Goal: Check status: Check status

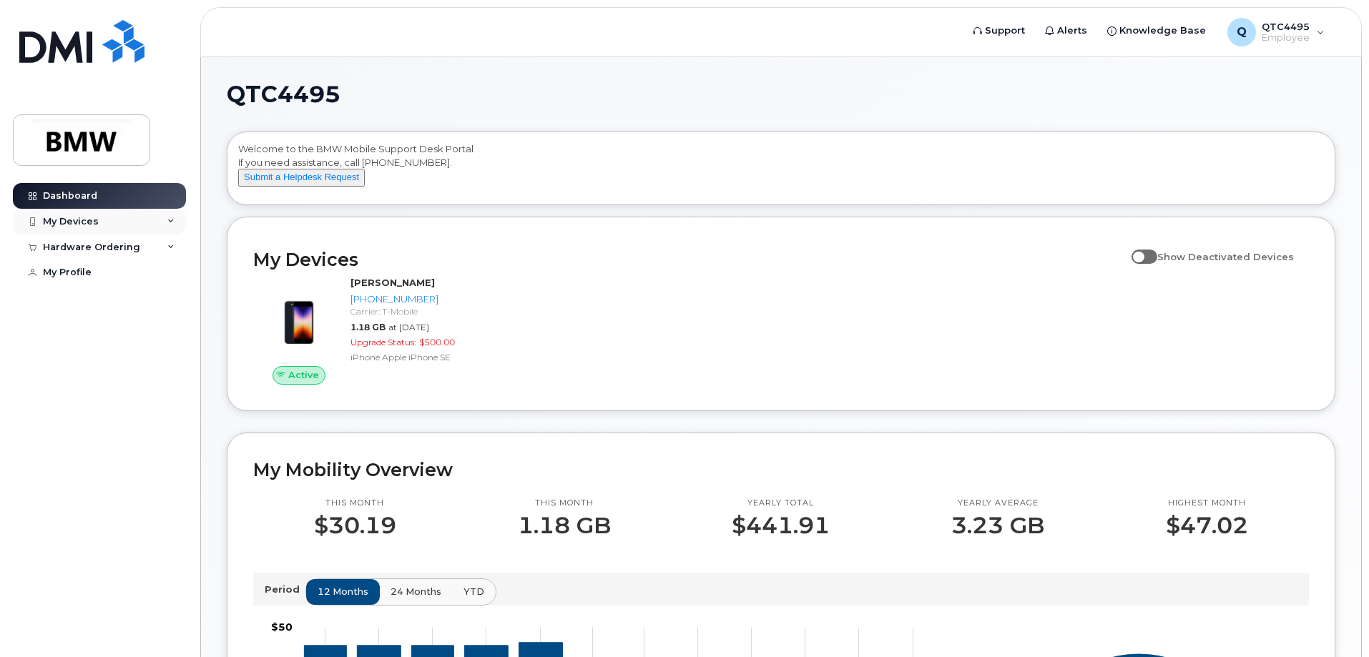
click at [153, 230] on div "My Devices" at bounding box center [99, 222] width 173 height 26
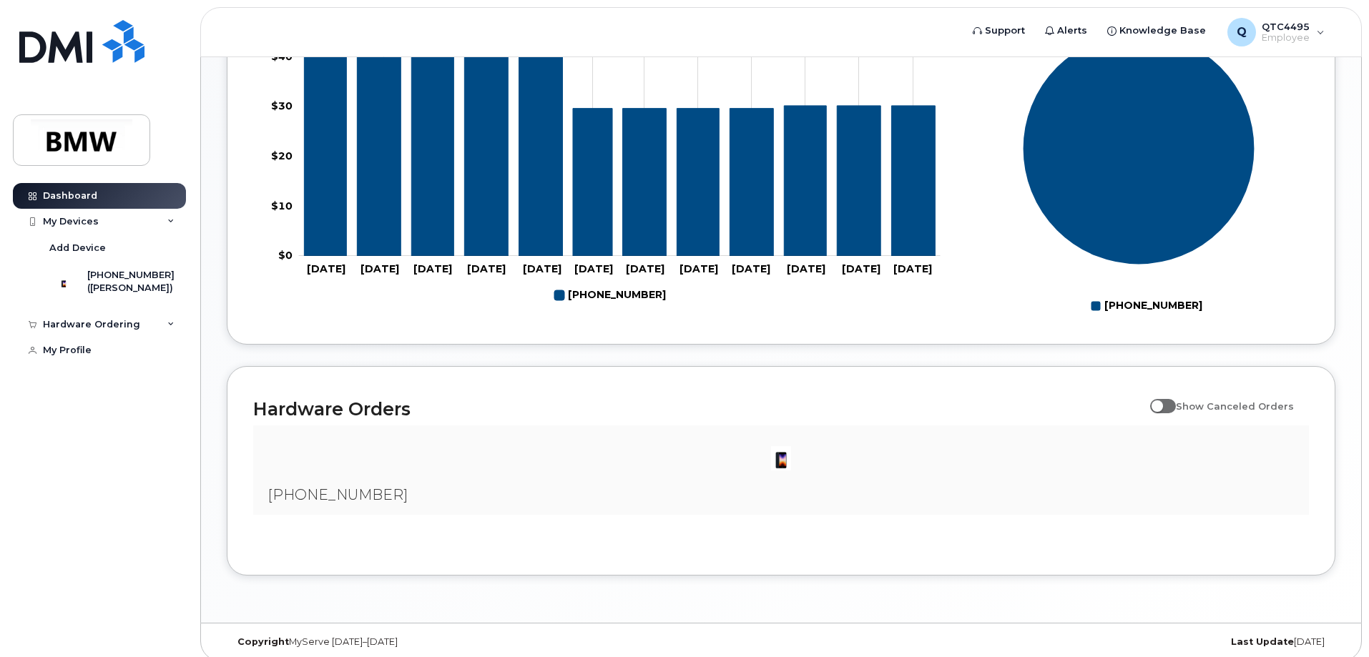
scroll to position [645, 0]
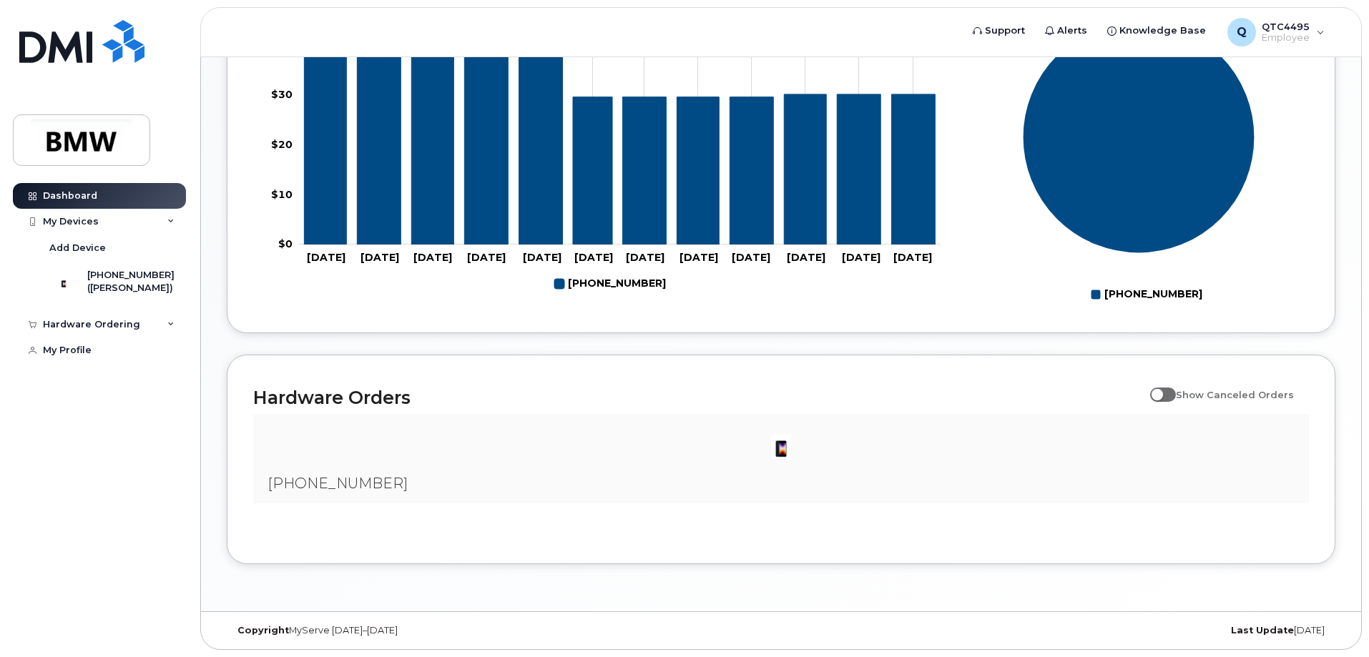
click at [782, 450] on img at bounding box center [781, 447] width 29 height 29
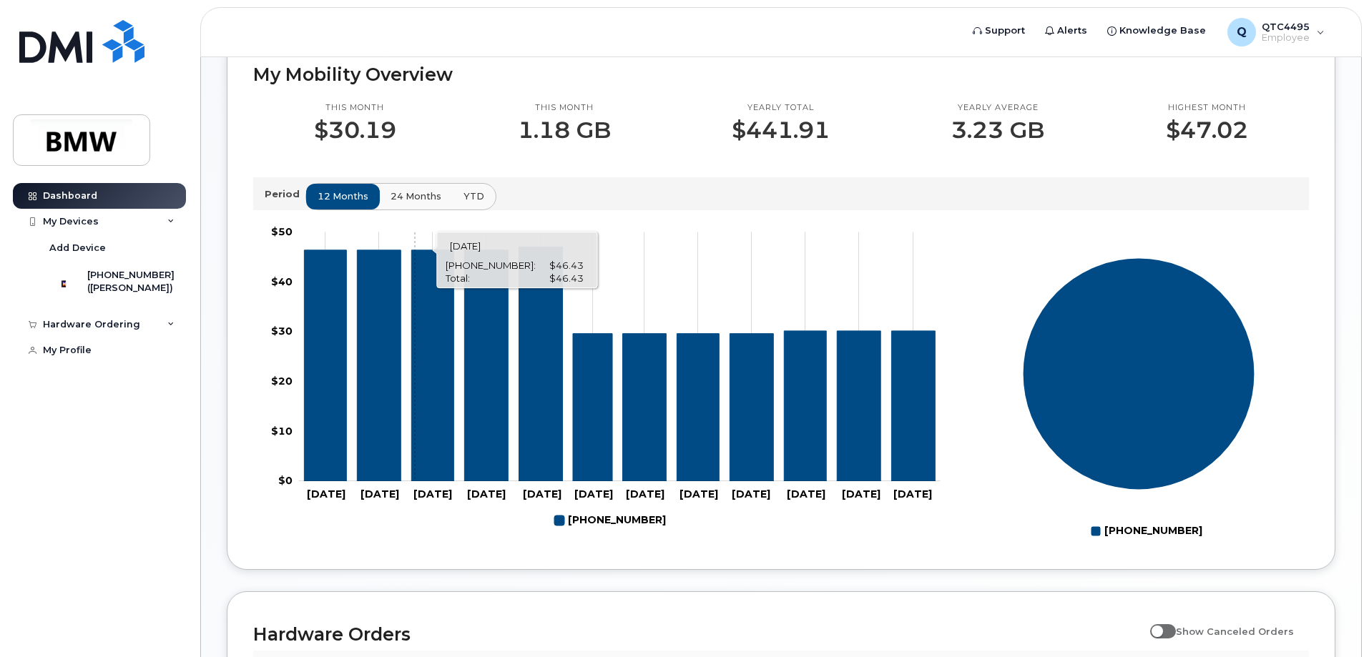
scroll to position [144, 0]
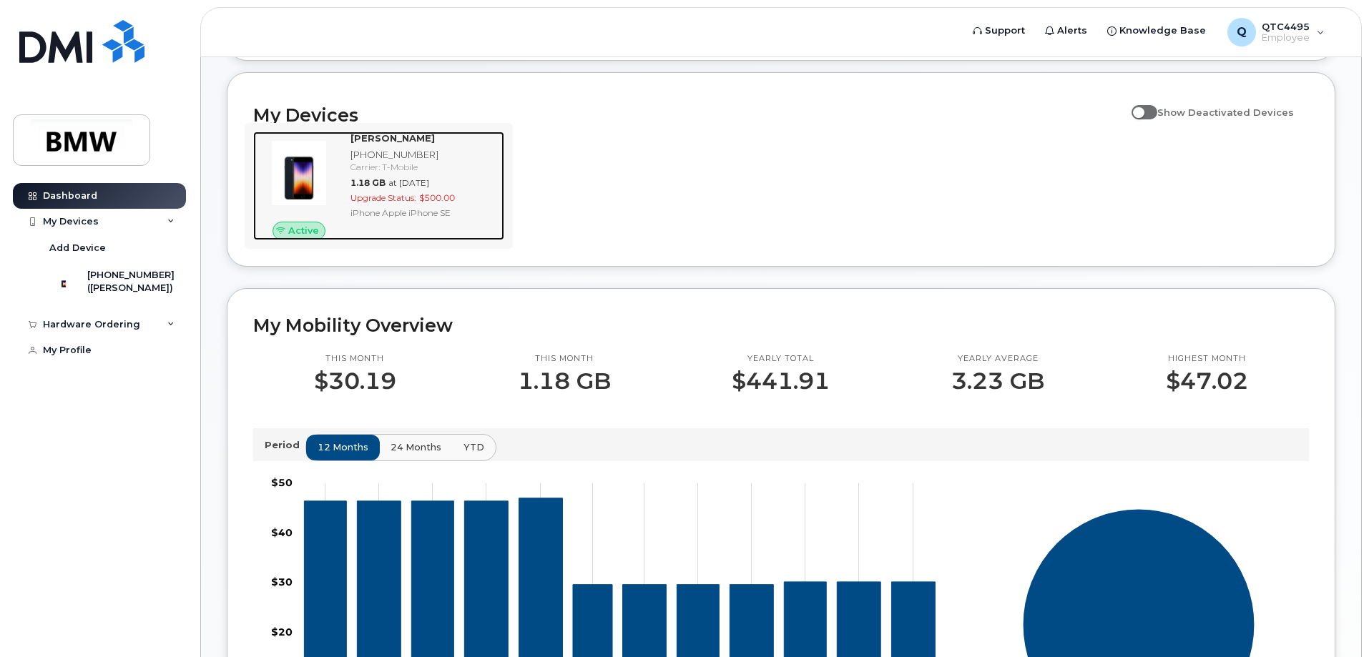
click at [463, 173] on div "Carrier: T-Mobile" at bounding box center [424, 167] width 148 height 12
